Goal: Information Seeking & Learning: Check status

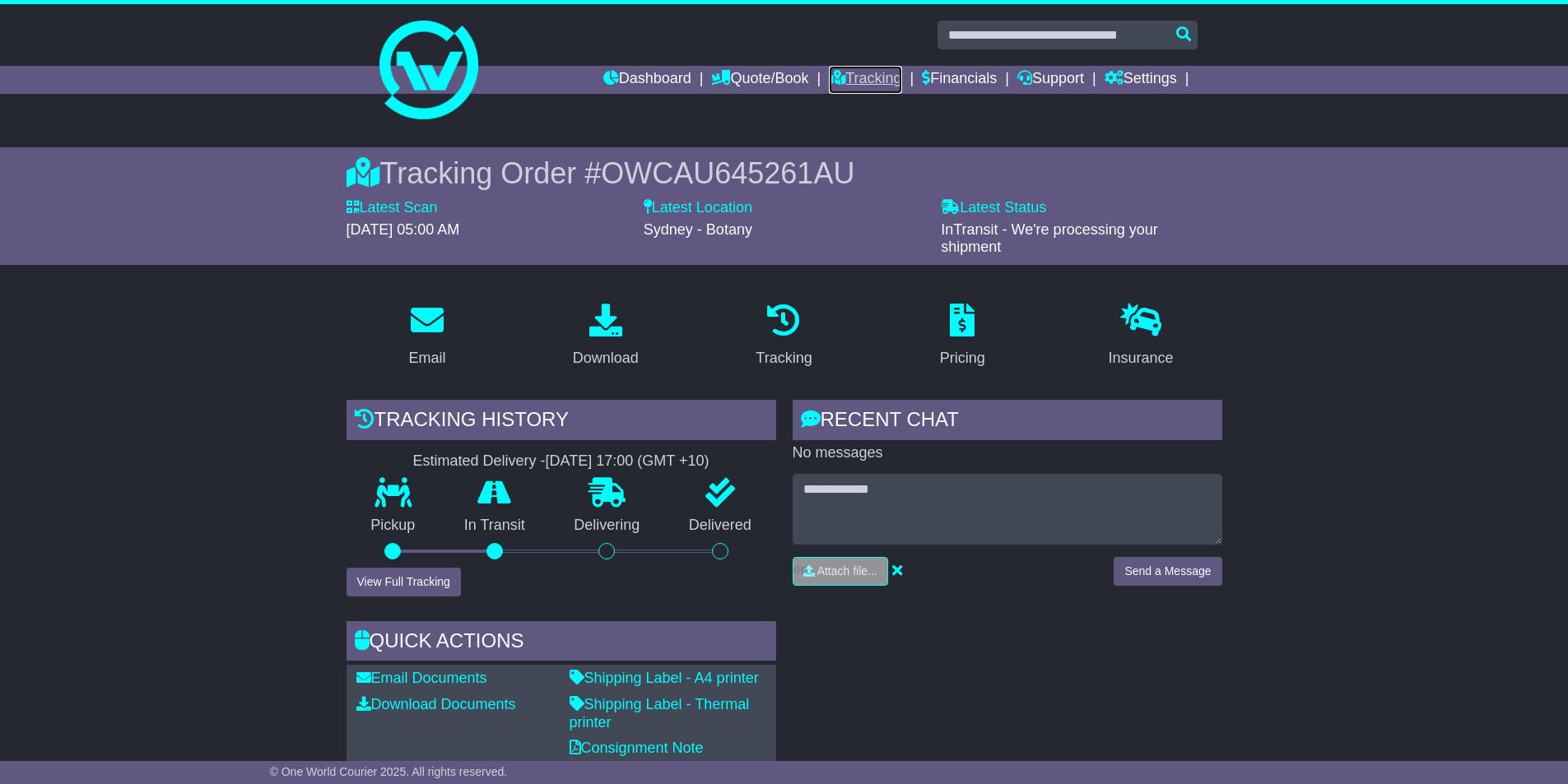
click at [842, 83] on link "Tracking" at bounding box center [864, 80] width 72 height 28
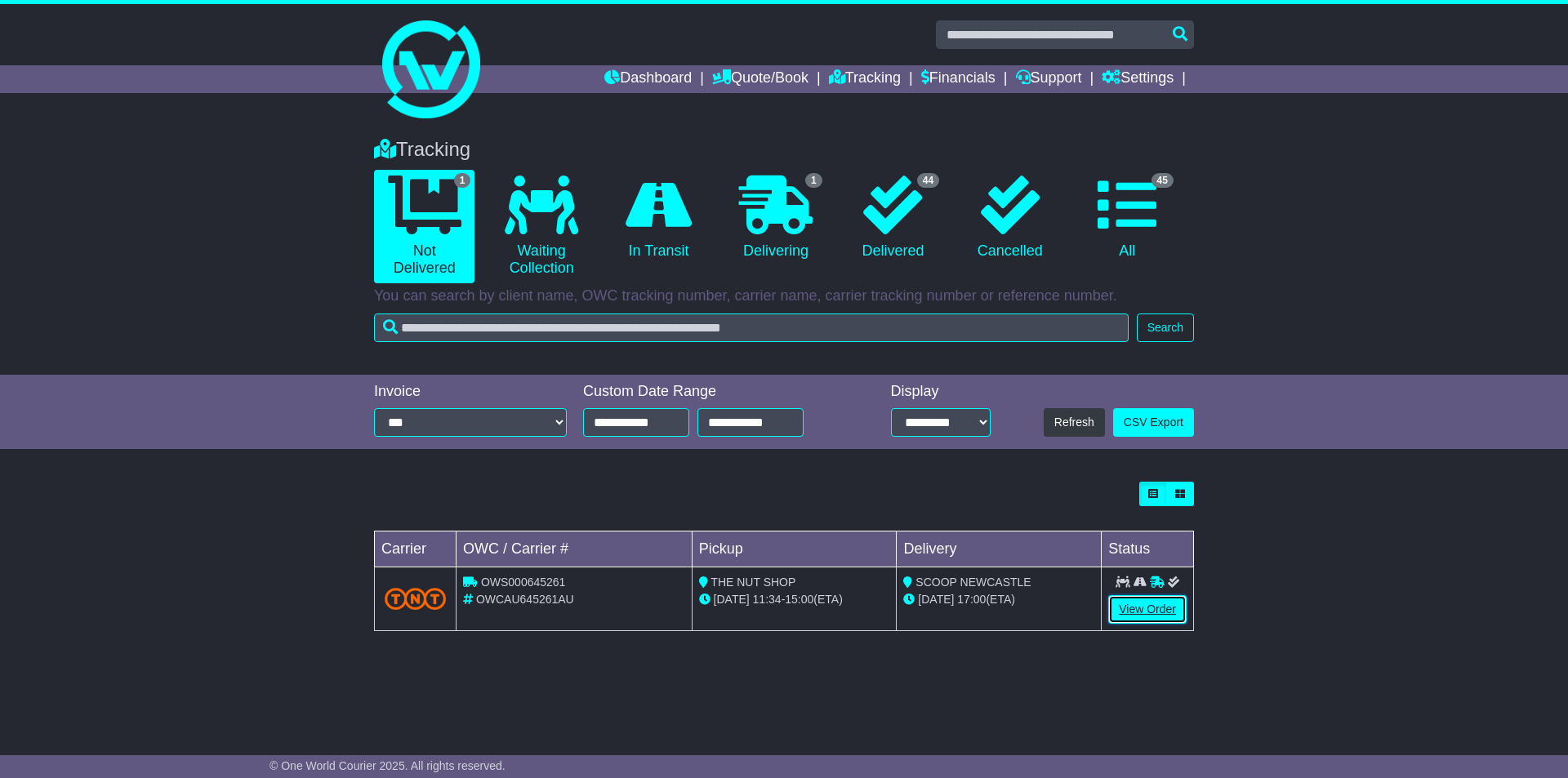
click at [1170, 609] on link "View Order" at bounding box center [1147, 608] width 78 height 28
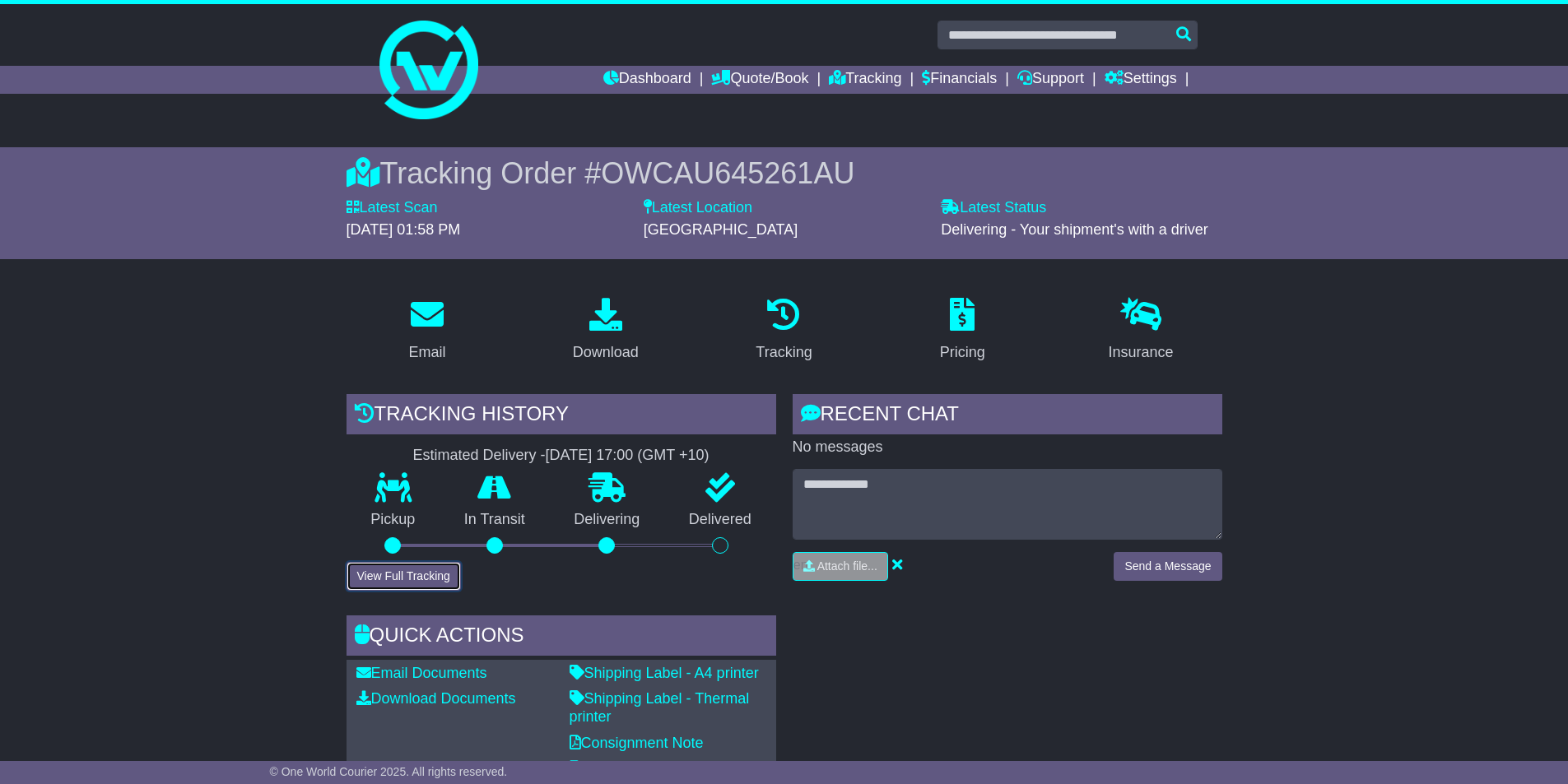
click at [430, 570] on button "View Full Tracking" at bounding box center [403, 576] width 115 height 29
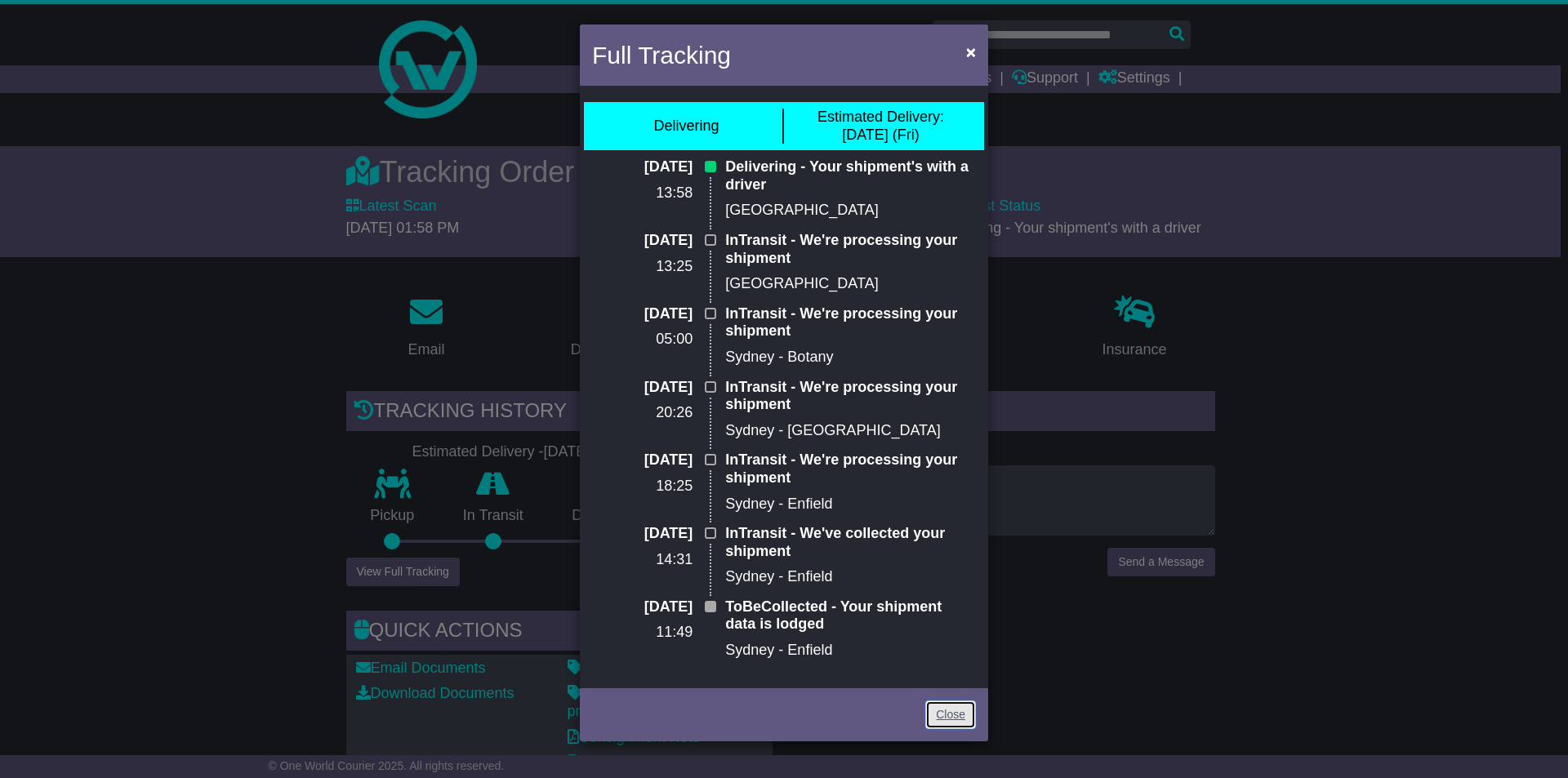
click at [945, 722] on link "Close" at bounding box center [951, 714] width 51 height 28
